Goal: Task Accomplishment & Management: Use online tool/utility

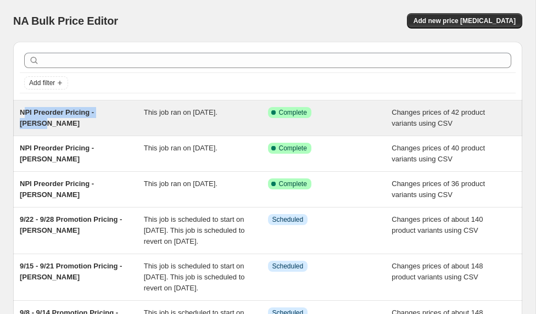
drag, startPoint x: 121, startPoint y: 114, endPoint x: 23, endPoint y: 113, distance: 98.8
click at [23, 113] on div "NPI Preorder Pricing - [PERSON_NAME]" at bounding box center [82, 118] width 124 height 22
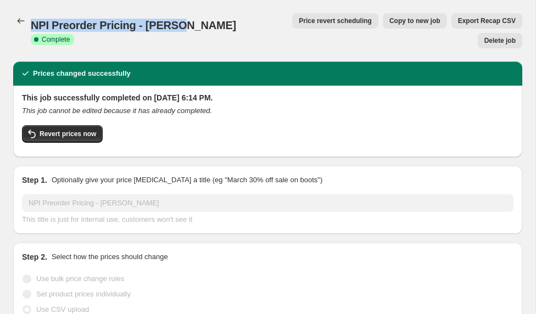
drag, startPoint x: 174, startPoint y: 20, endPoint x: 32, endPoint y: 25, distance: 142.3
click at [32, 25] on div "NPI Preorder Pricing - Fisher Success Complete Complete" at bounding box center [145, 31] width 229 height 26
copy span "NPI Preorder Pricing - Fisher"
click at [20, 25] on icon "Price change jobs" at bounding box center [20, 20] width 11 height 11
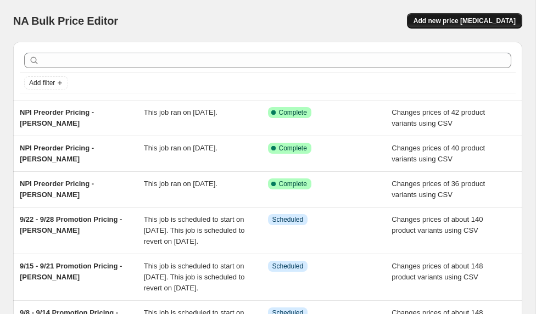
click at [477, 25] on span "Add new price change job" at bounding box center [464, 20] width 102 height 9
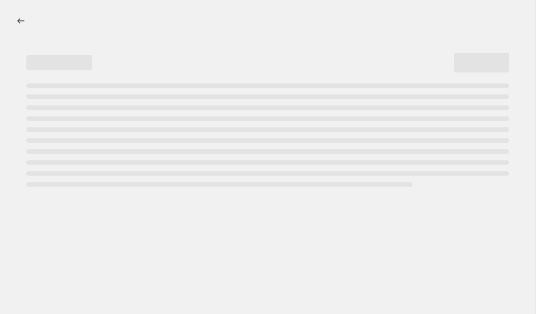
select select "percentage"
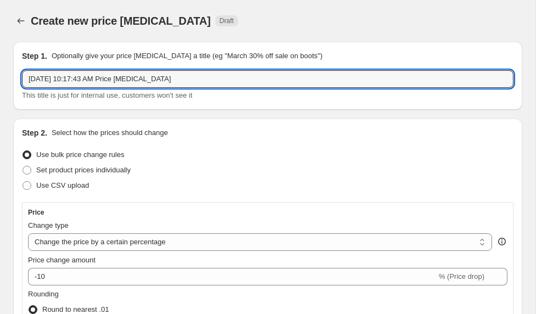
drag, startPoint x: 221, startPoint y: 80, endPoint x: 14, endPoint y: 71, distance: 207.7
click at [14, 71] on div "Step 1. Optionally give your price change job a title (eg "March 30% off sale o…" at bounding box center [267, 76] width 509 height 68
paste input "NPI Preorder Pricing - Fisher"
click at [100, 81] on input "NPI Preorder Pricing - Fisher" at bounding box center [267, 79] width 491 height 18
type input "NPI Preorder Pricing for Dummy Skus - Fisher"
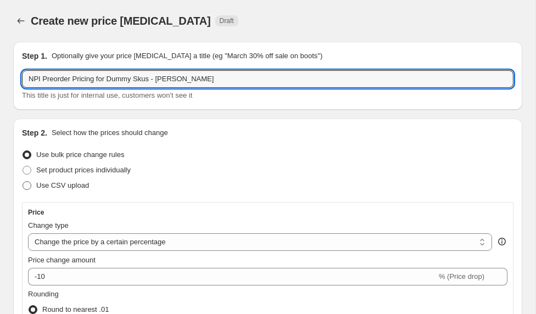
click at [51, 185] on span "Use CSV upload" at bounding box center [62, 185] width 53 height 8
click at [23, 182] on input "Use CSV upload" at bounding box center [23, 181] width 1 height 1
radio input "true"
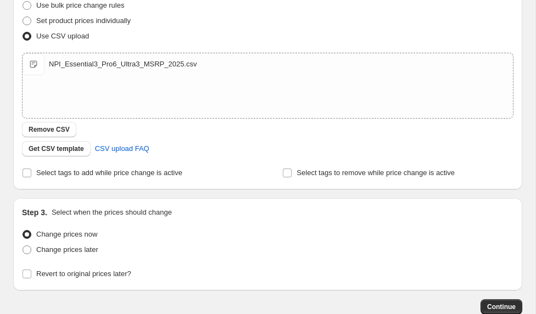
scroll to position [217, 0]
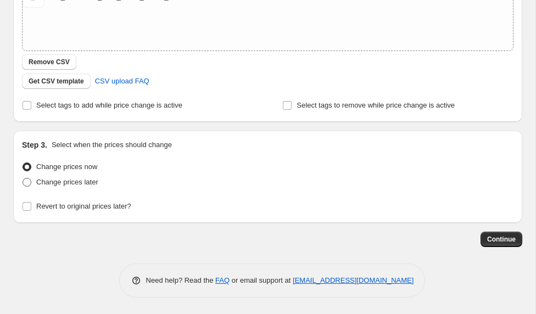
click at [88, 186] on span "Change prices later" at bounding box center [67, 182] width 62 height 8
click at [23, 178] on input "Change prices later" at bounding box center [23, 178] width 1 height 1
radio input "true"
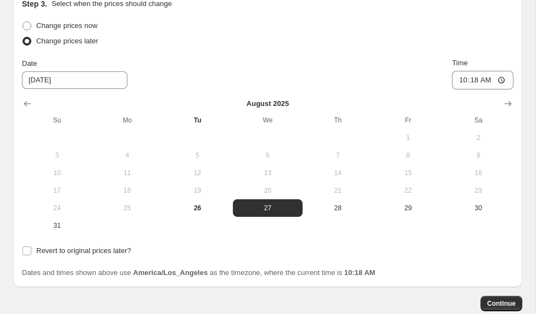
scroll to position [338, 0]
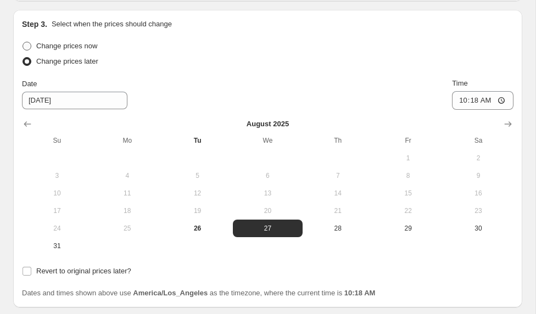
click at [65, 45] on span "Change prices now" at bounding box center [66, 46] width 61 height 8
click at [23, 42] on input "Change prices now" at bounding box center [23, 42] width 1 height 1
radio input "true"
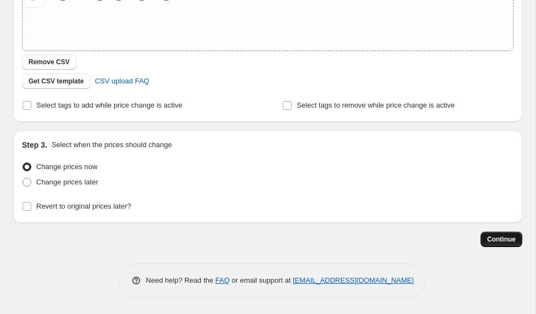
click at [491, 234] on button "Continue" at bounding box center [501, 239] width 42 height 15
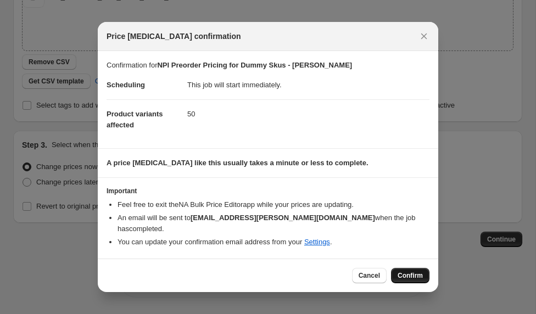
click at [398, 271] on span "Confirm" at bounding box center [409, 275] width 25 height 9
